Goal: Task Accomplishment & Management: Complete application form

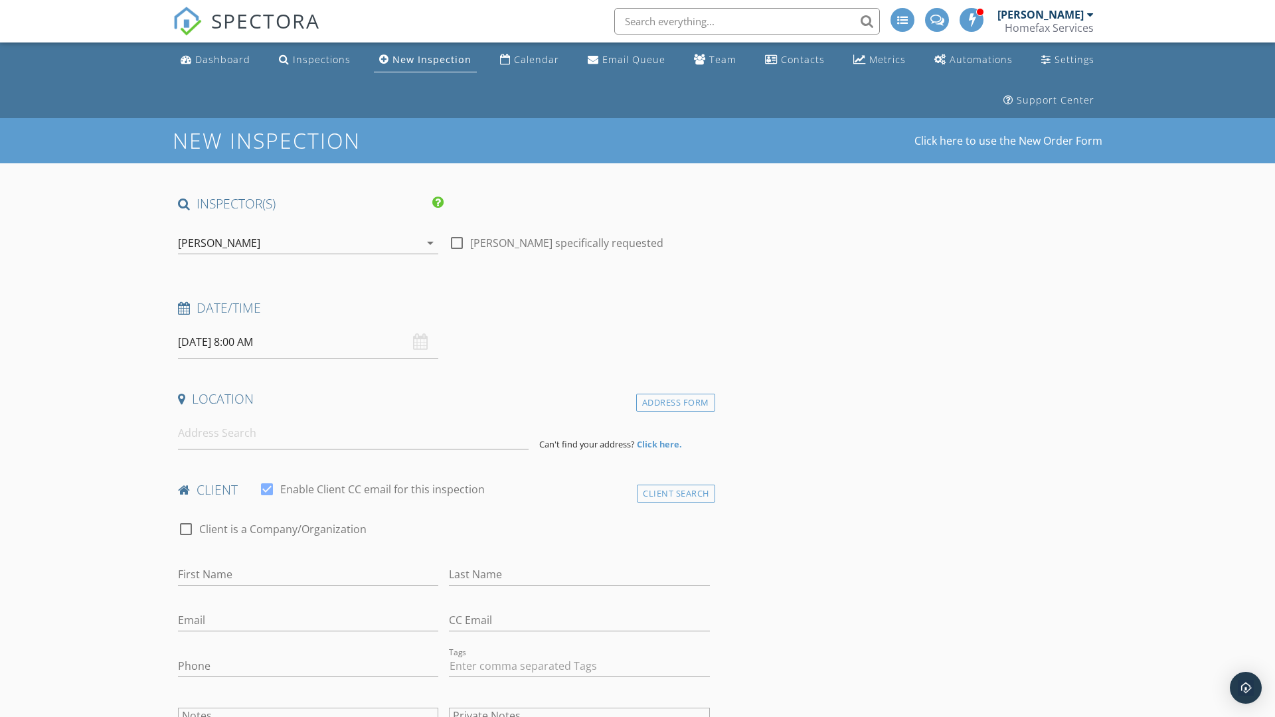
click at [308, 342] on input "[DATE] 8:00 AM" at bounding box center [308, 342] width 260 height 33
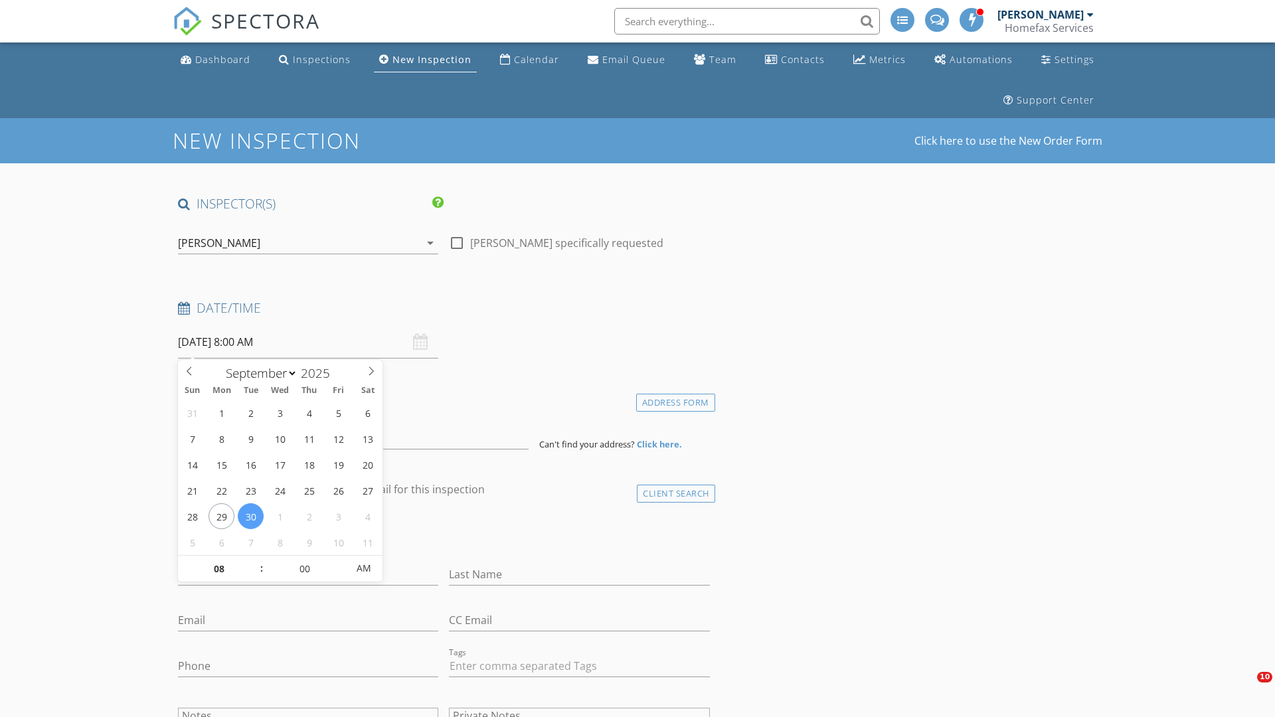
select select "9"
click at [320, 372] on input "2025" at bounding box center [319, 373] width 44 height 18
type input "2025"
type input "[DATE] 8:00 AM"
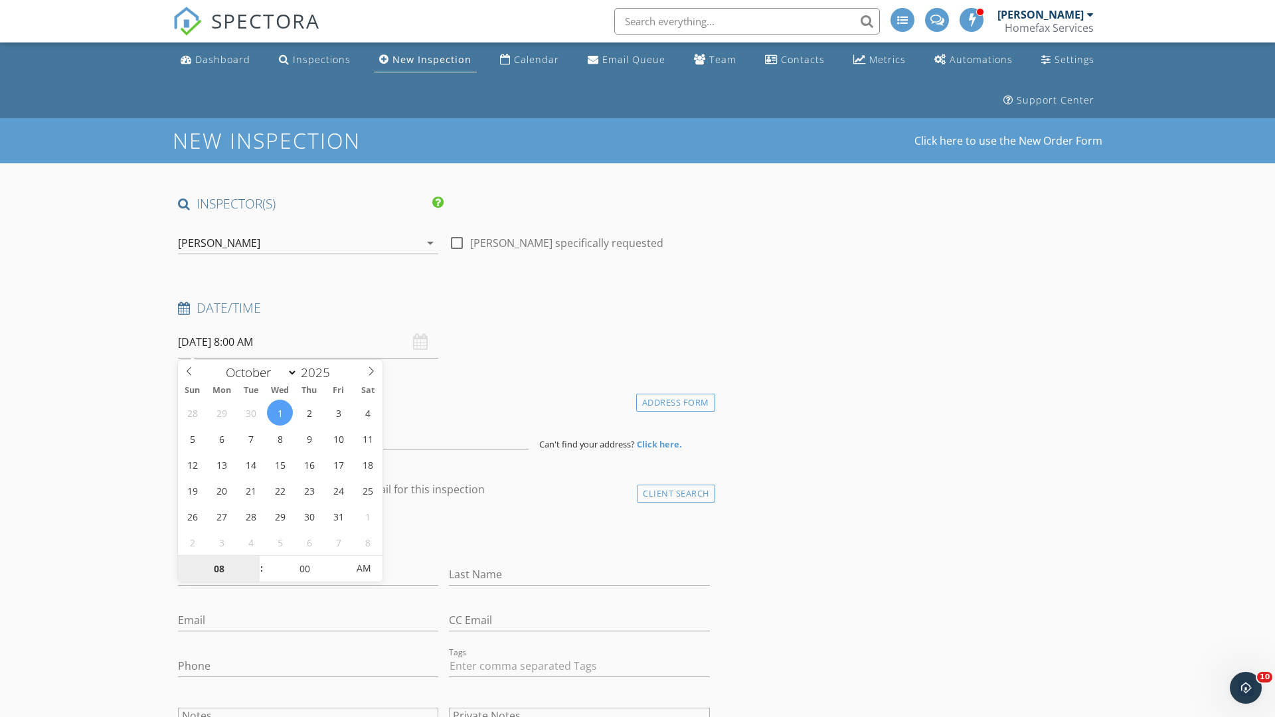
click at [218, 568] on input "08" at bounding box center [219, 569] width 82 height 27
click at [304, 568] on input "00" at bounding box center [305, 568] width 82 height 27
type input "08"
type input "00"
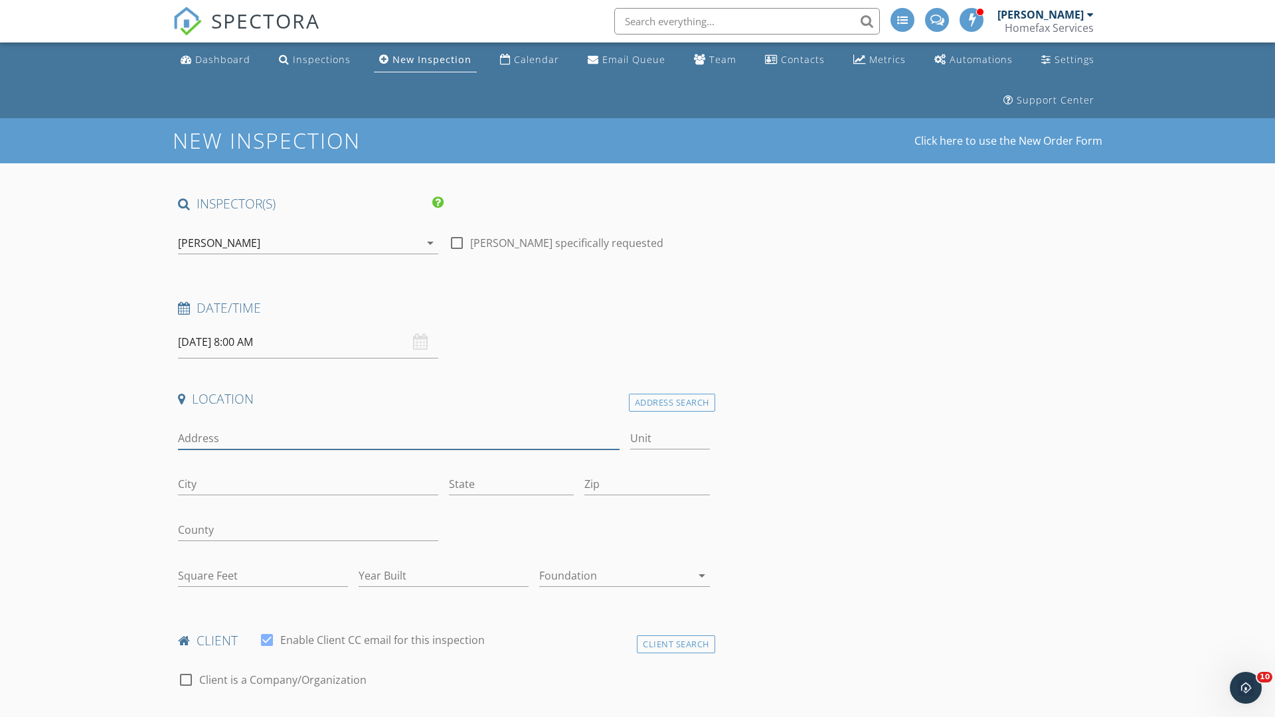
click at [398, 438] on input "Address" at bounding box center [398, 439] width 441 height 22
type input "[STREET_ADDRESS]"
click at [308, 484] on input "City" at bounding box center [308, 484] width 260 height 22
type input "Minnetonka"
click at [511, 484] on input "State" at bounding box center [511, 484] width 125 height 22
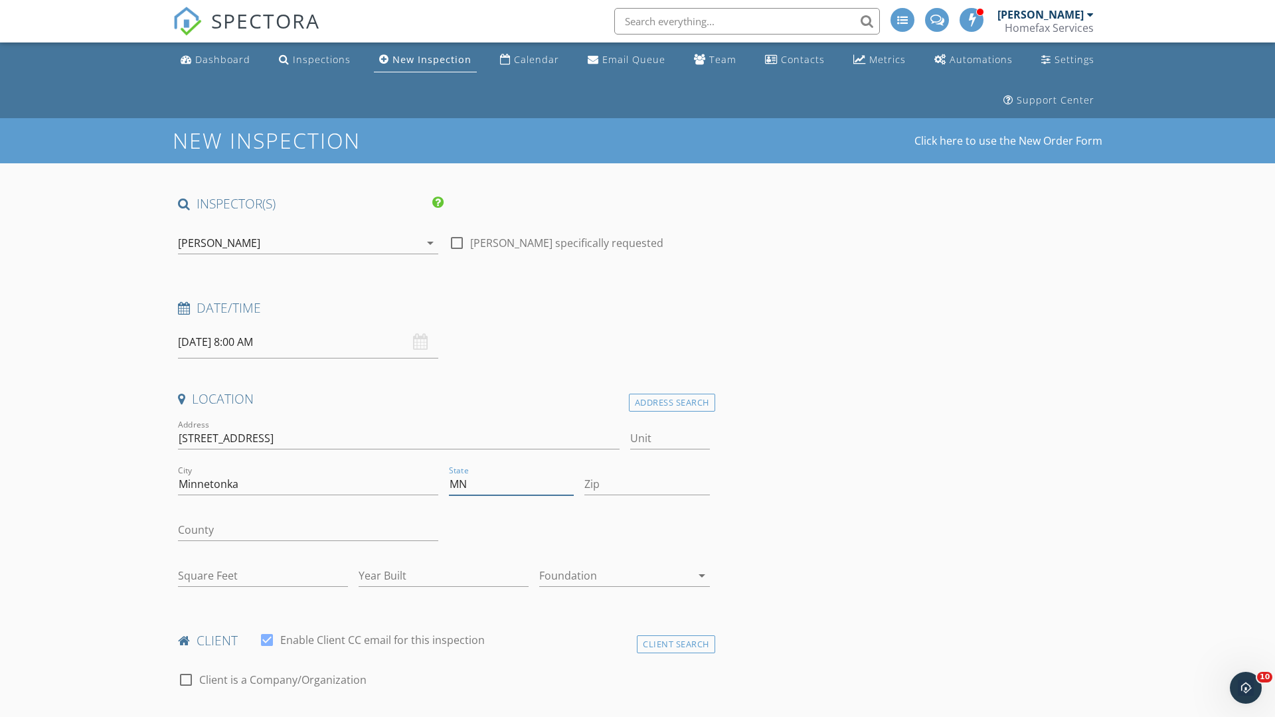
type input "MN"
click at [647, 484] on input "Zip" at bounding box center [646, 484] width 125 height 22
type input "55345"
click at [308, 714] on input "First Name" at bounding box center [308, 725] width 260 height 22
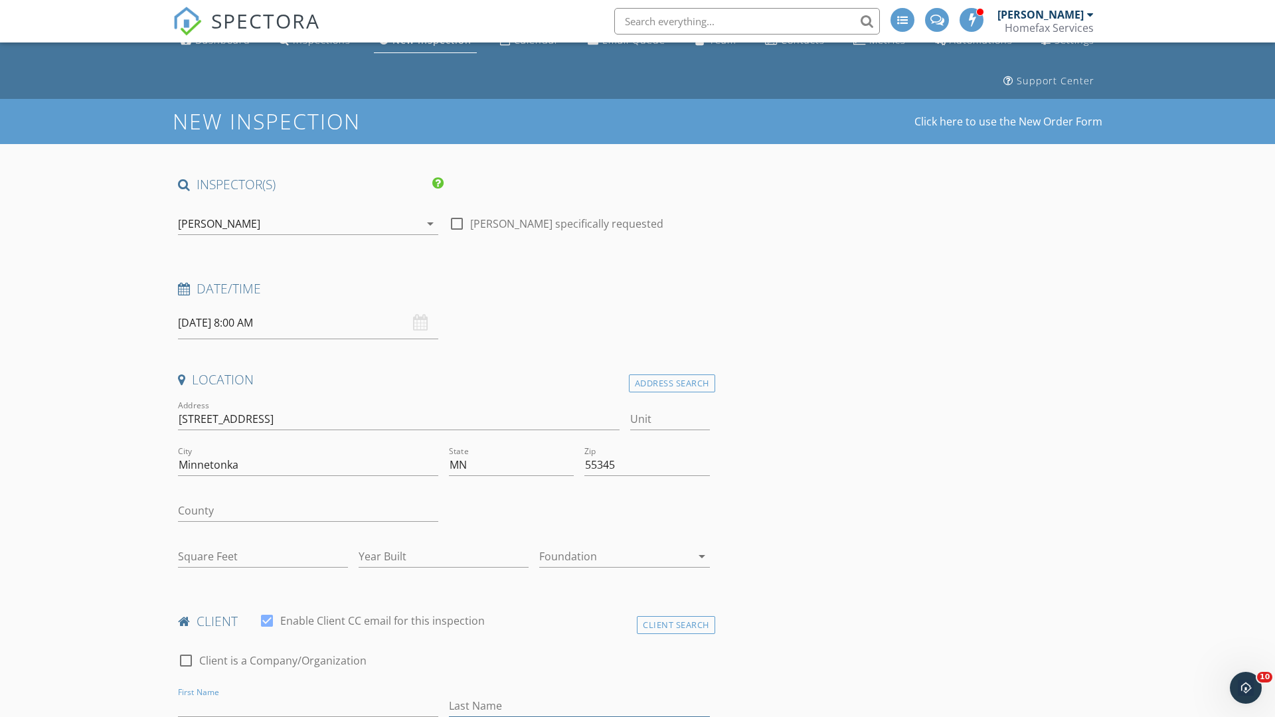
click at [579, 706] on input "Last Name" at bounding box center [579, 706] width 260 height 22
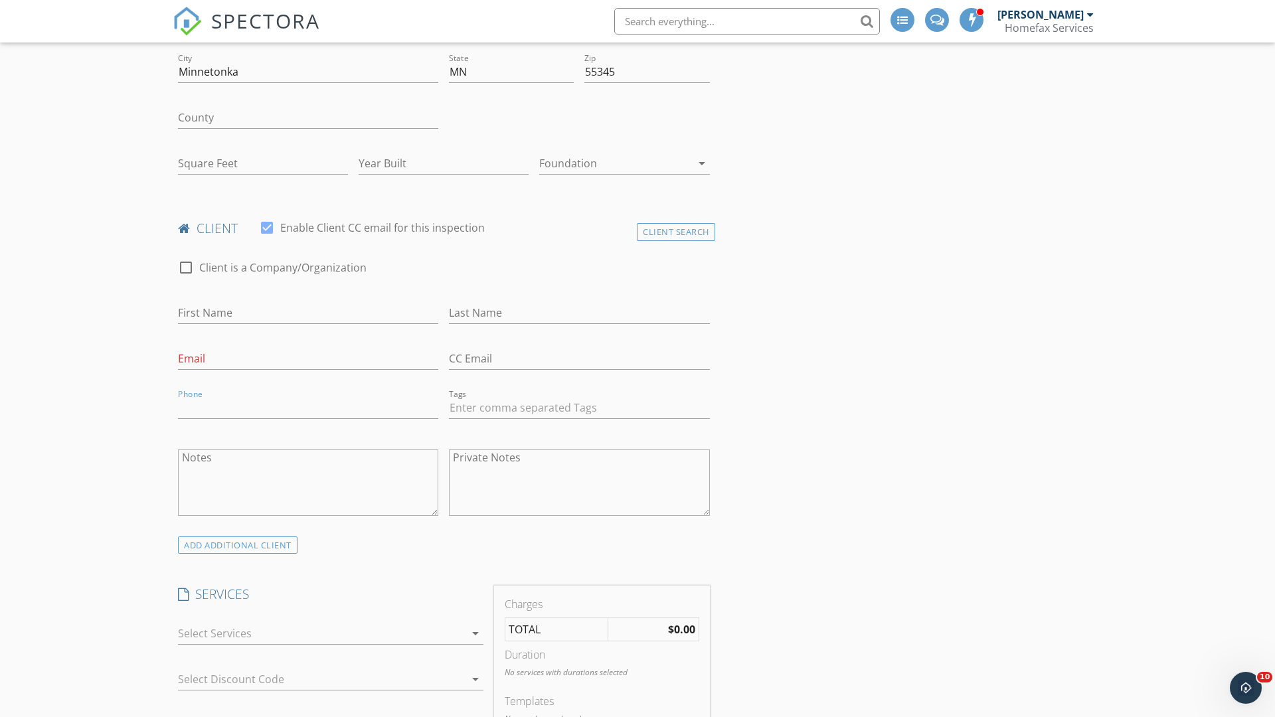
click at [321, 633] on div at bounding box center [321, 633] width 287 height 21
type input "1240"
type input "1956"
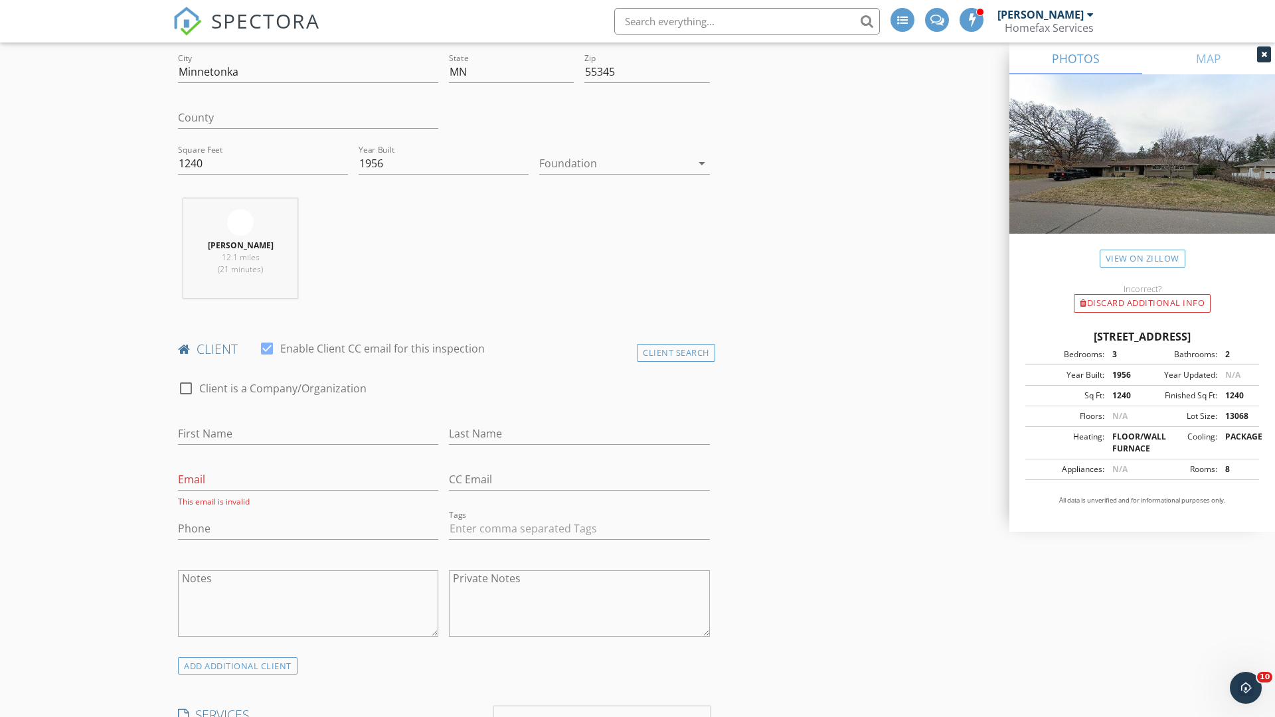
checkbox input "false"
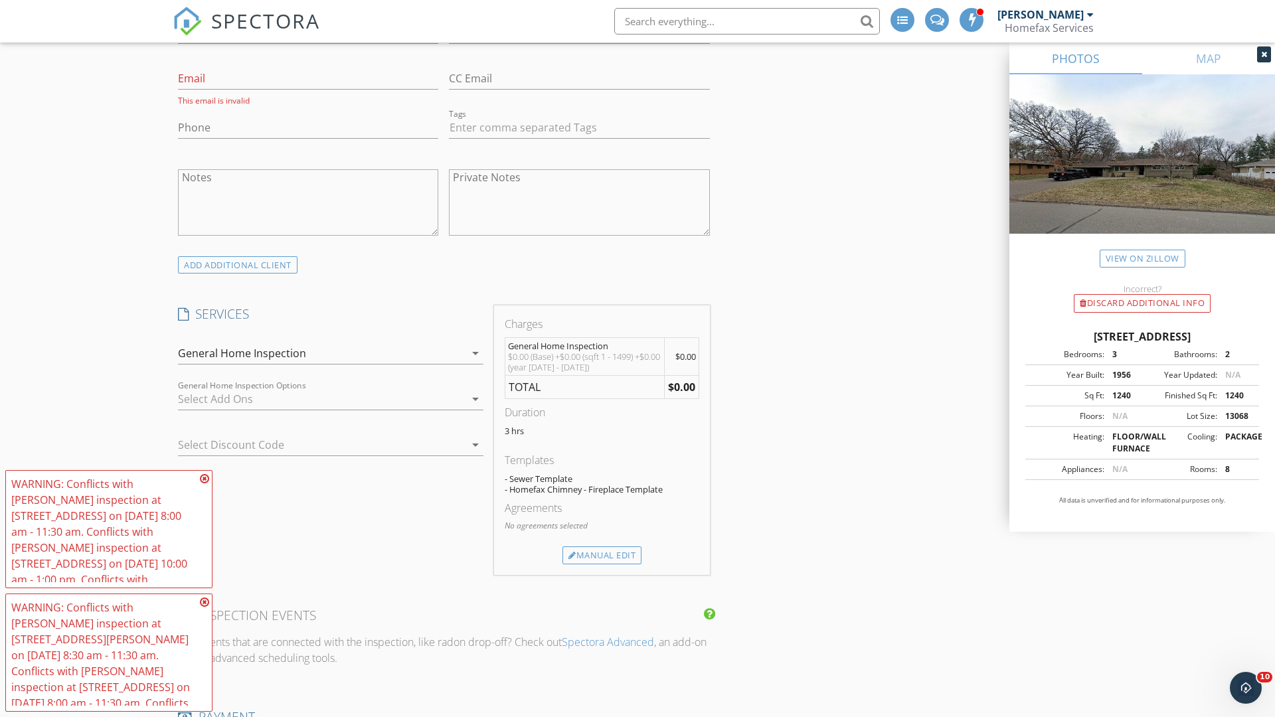
scroll to position [1373, 0]
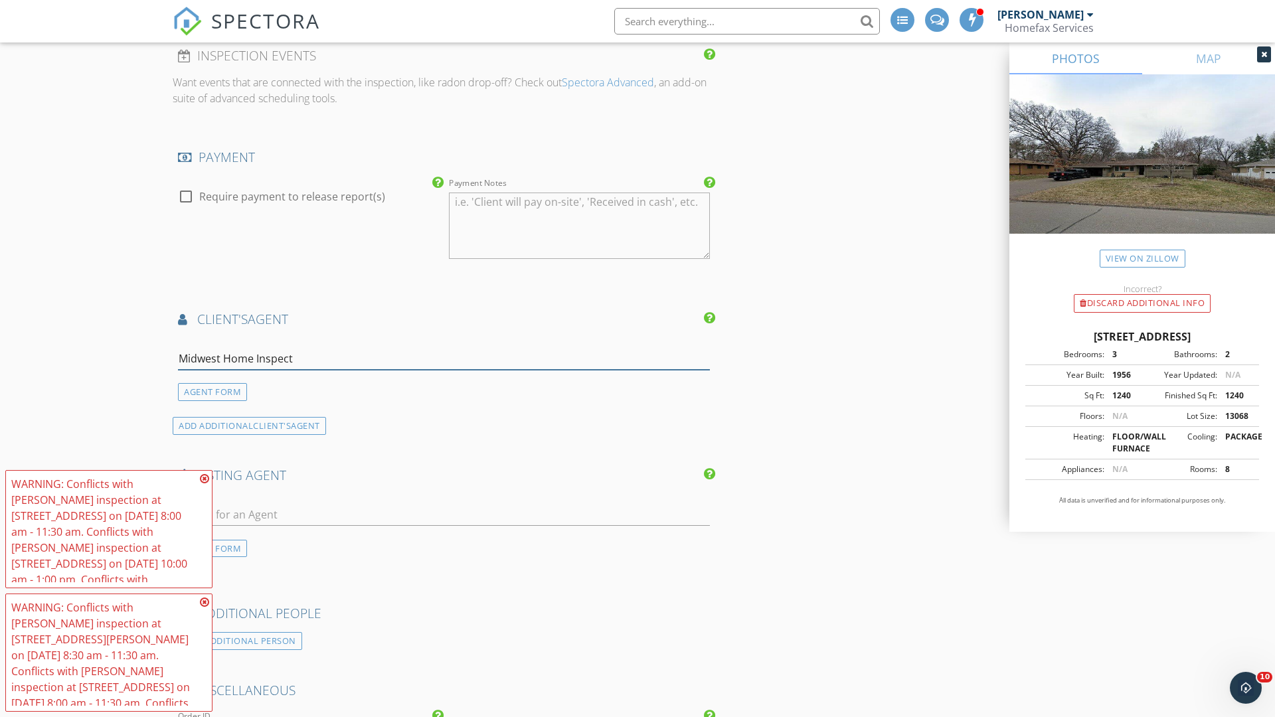
type input "Midwest Home Inspect*"
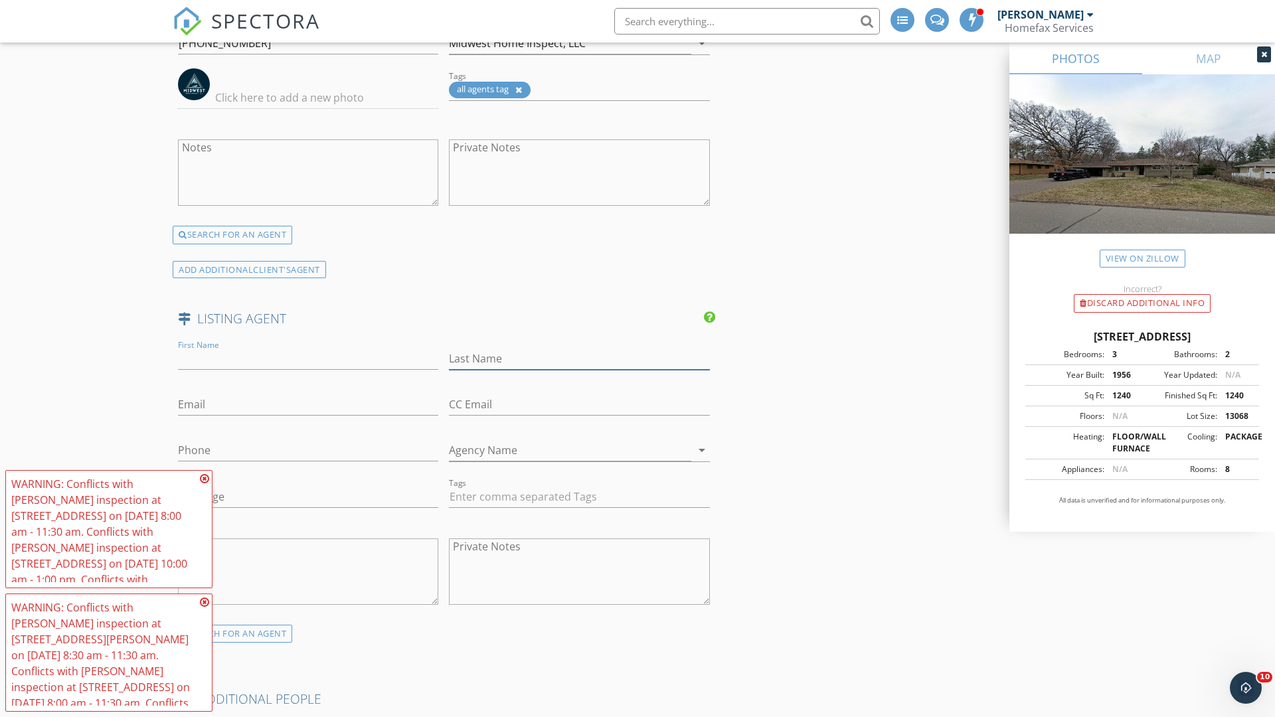
click at [579, 359] on input "text" at bounding box center [579, 359] width 260 height 22
click at [308, 404] on input "text" at bounding box center [308, 405] width 260 height 22
click at [308, 450] on input "text" at bounding box center [308, 451] width 260 height 22
